Goal: Register for event/course

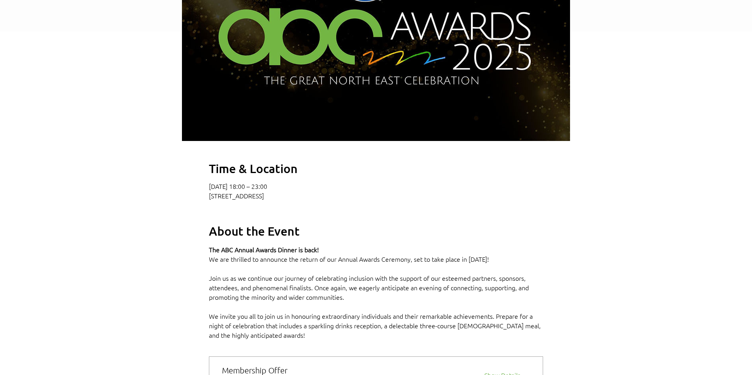
scroll to position [396, 0]
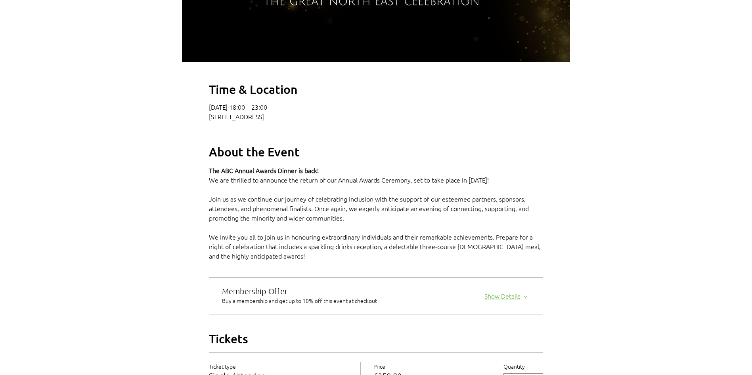
click at [524, 298] on icon "2025 Annual ABC Awards Dinner" at bounding box center [526, 297] width 4 height 2
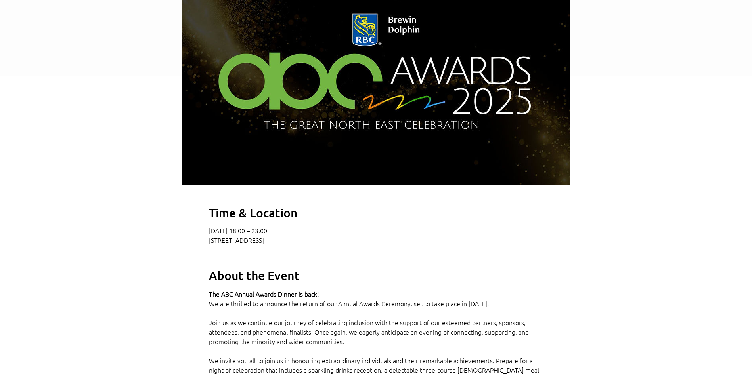
scroll to position [75, 0]
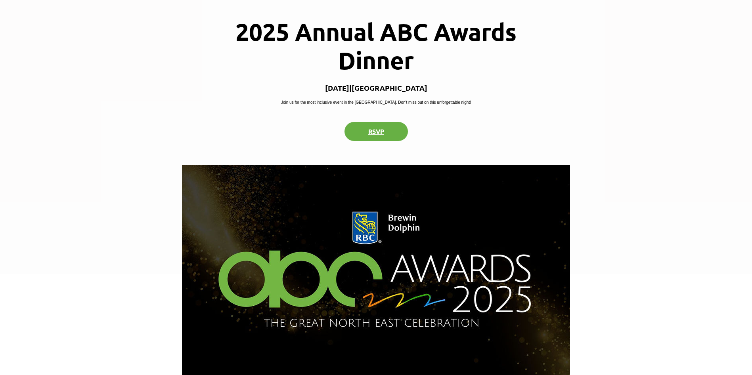
click at [382, 140] on button "RSVP" at bounding box center [375, 131] width 63 height 19
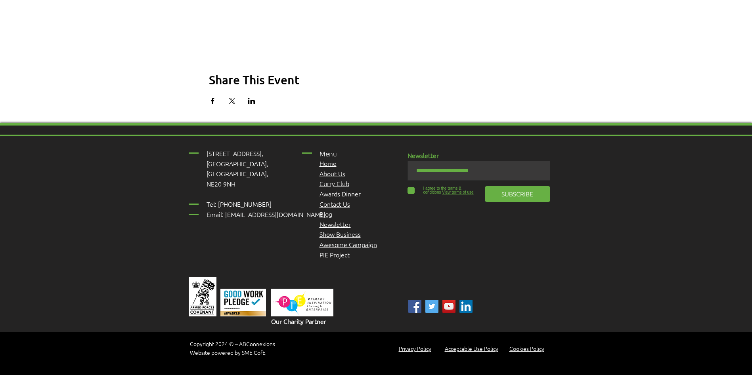
scroll to position [1065, 0]
click at [329, 156] on span "Menu" at bounding box center [327, 153] width 17 height 9
click at [325, 164] on link "Home" at bounding box center [327, 163] width 17 height 9
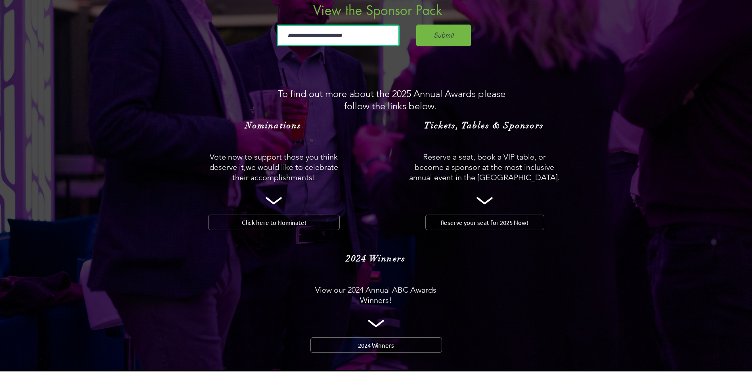
scroll to position [753, 0]
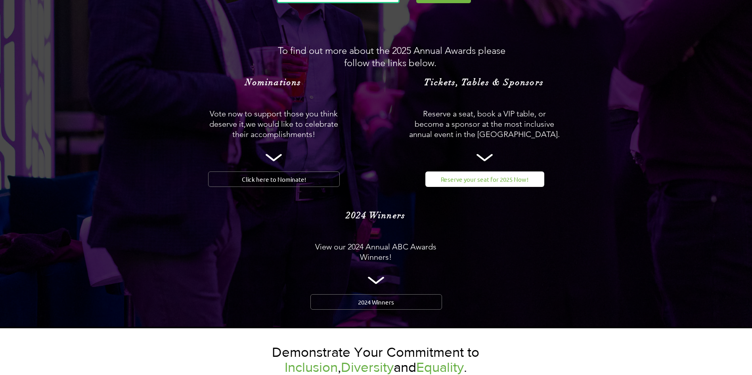
click at [492, 175] on span "Reserve your seat for 2025 Now!" at bounding box center [485, 179] width 88 height 8
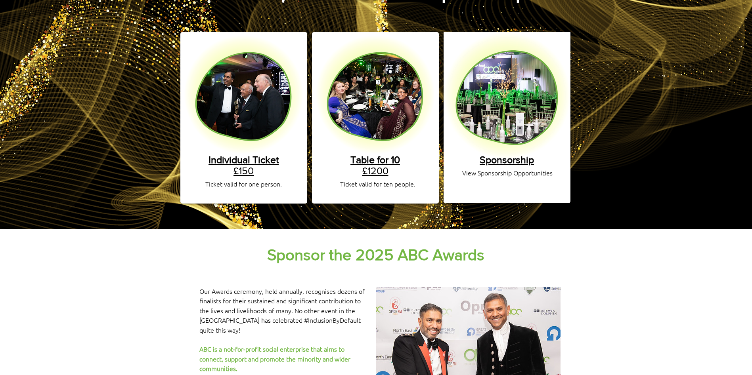
scroll to position [119, 0]
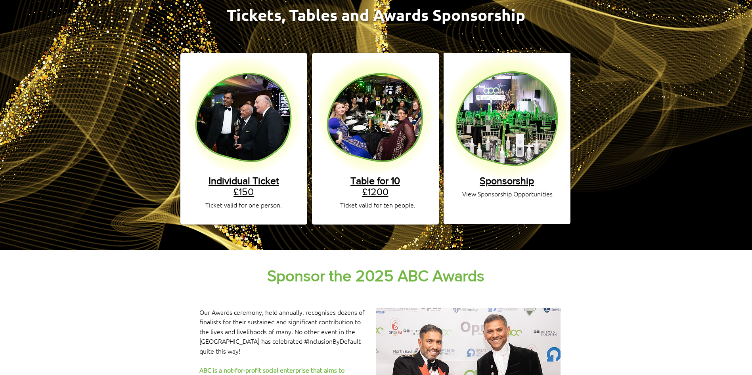
click at [377, 176] on span "Table for 10" at bounding box center [375, 180] width 50 height 11
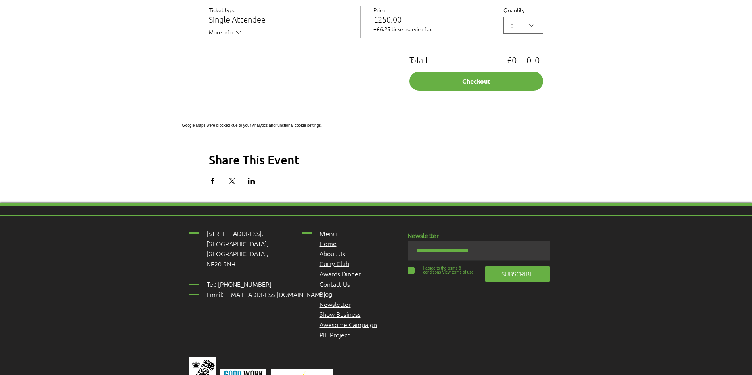
scroll to position [555, 0]
